Goal: Navigation & Orientation: Find specific page/section

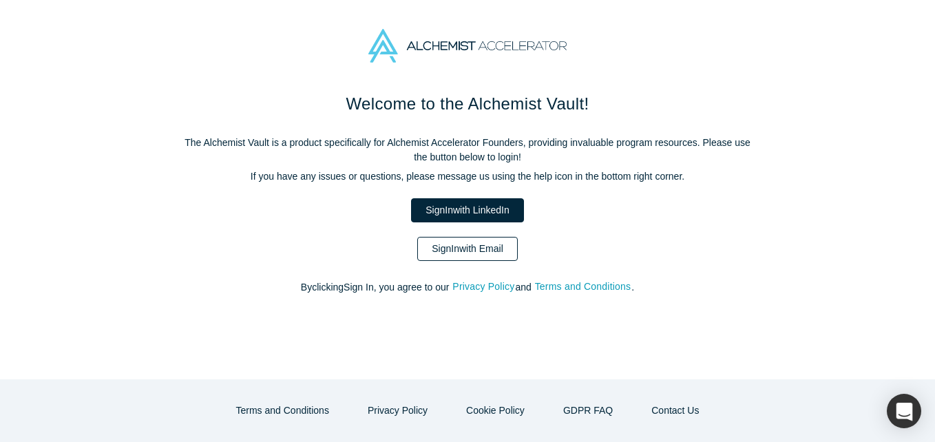
click at [496, 256] on link "Sign In with Email" at bounding box center [467, 249] width 100 height 24
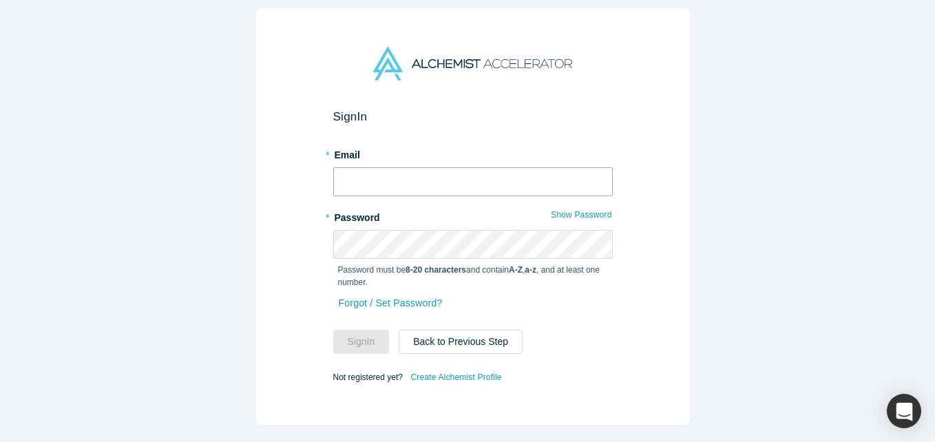
click at [465, 172] on input "text" at bounding box center [472, 181] width 279 height 29
type input "[EMAIL_ADDRESS][DOMAIN_NAME]"
click at [333, 330] on button "Sign In" at bounding box center [361, 342] width 56 height 24
